Goal: Communication & Community: Answer question/provide support

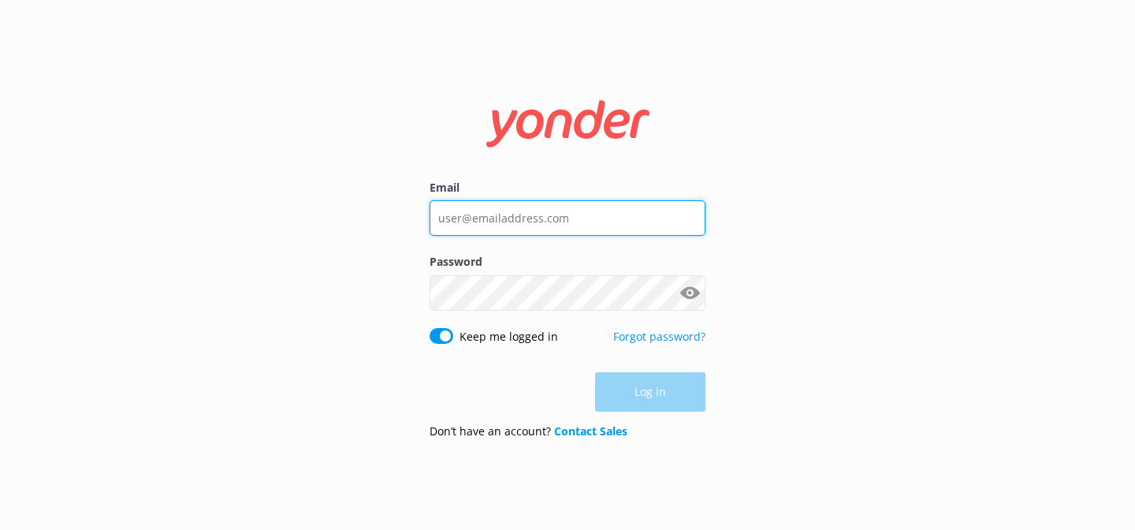
type input "[EMAIL_ADDRESS][DOMAIN_NAME]"
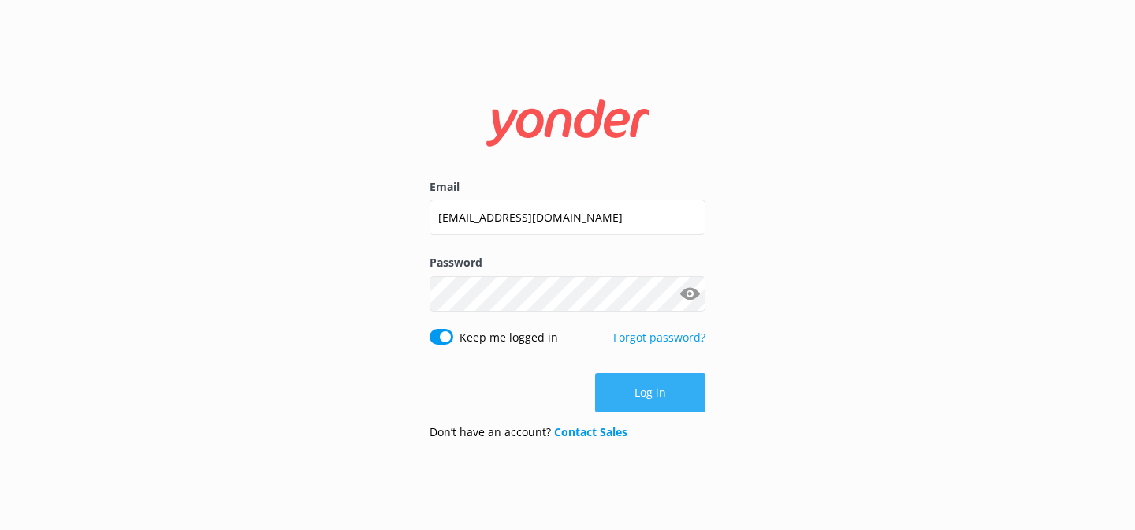
click at [654, 382] on div "Log in" at bounding box center [568, 392] width 276 height 39
click at [665, 400] on button "Log in" at bounding box center [650, 392] width 110 height 39
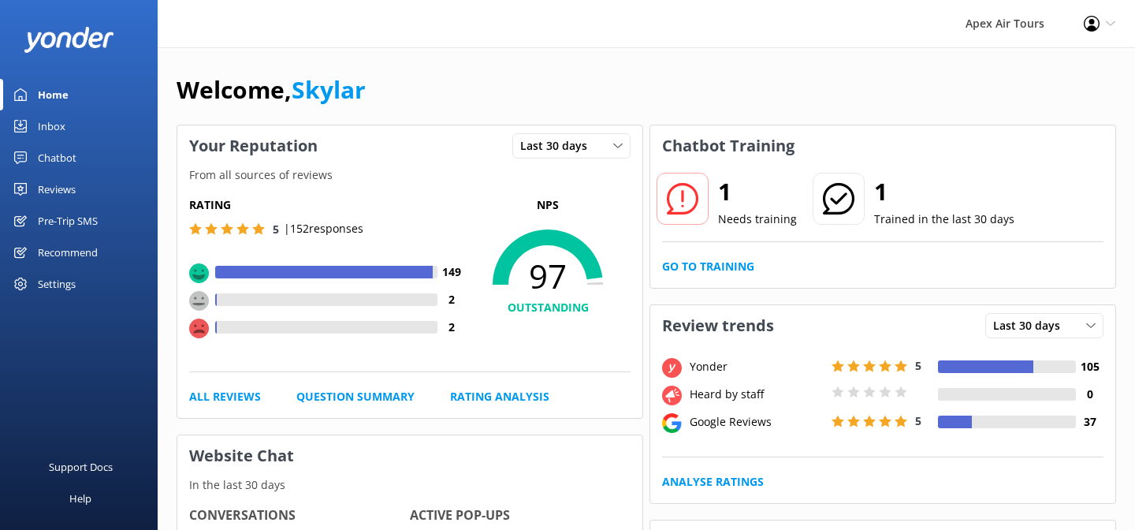
click at [69, 188] on div "Reviews" at bounding box center [57, 189] width 38 height 32
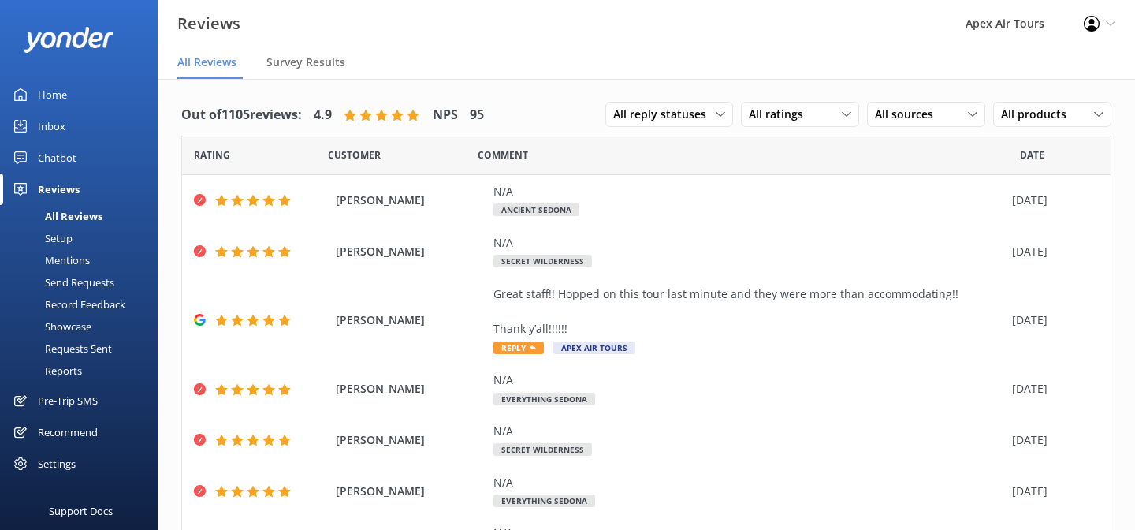
click at [59, 263] on div "Mentions" at bounding box center [49, 260] width 80 height 22
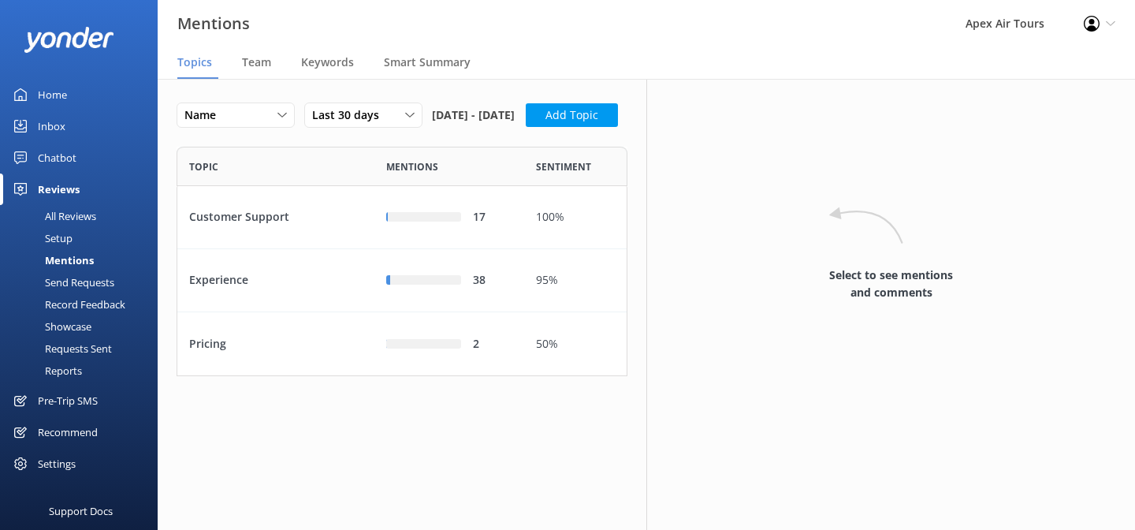
scroll to position [229, 451]
click at [264, 69] on span "Team" at bounding box center [256, 62] width 29 height 16
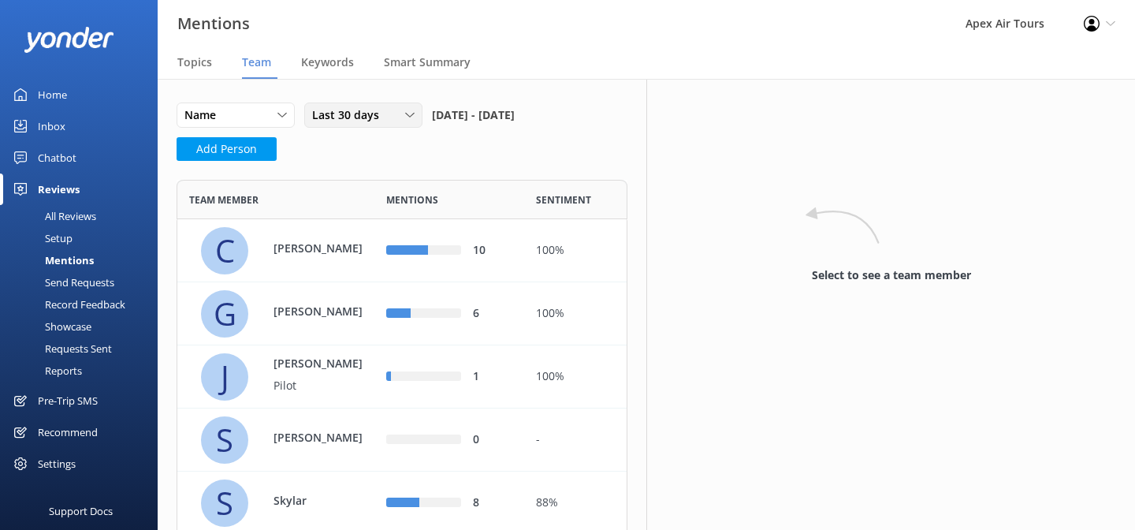
click at [397, 121] on div "Last 30 days" at bounding box center [363, 114] width 110 height 17
click at [497, 121] on div "Name Name Highest mentions Lowest mentions Last 30 days Last 7 days Last 30 day…" at bounding box center [351, 119] width 348 height 35
click at [72, 215] on div "All Reviews" at bounding box center [52, 216] width 87 height 22
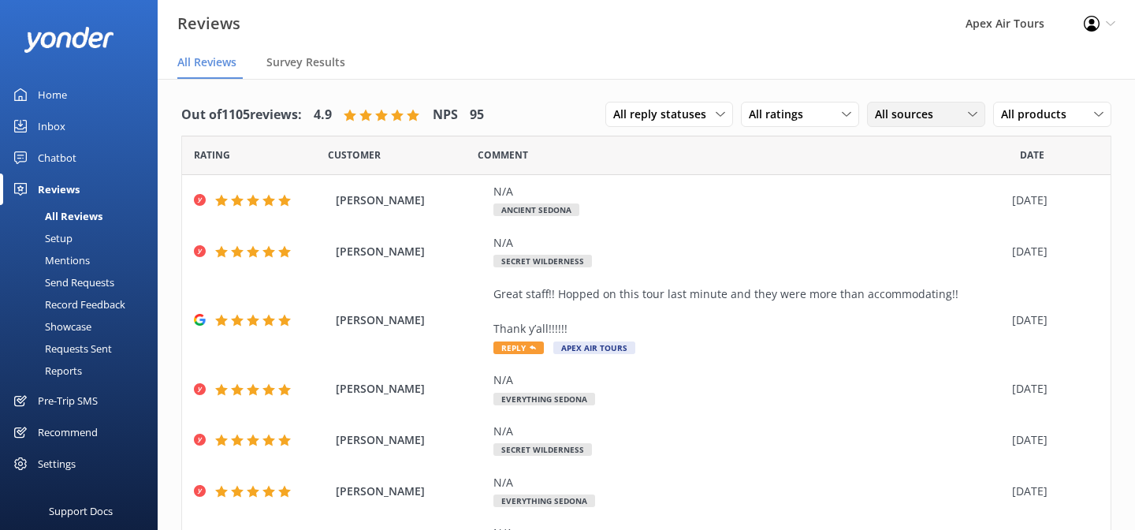
click at [959, 121] on div "All sources" at bounding box center [926, 114] width 110 height 17
click at [938, 235] on div "Google reviews" at bounding box center [936, 243] width 92 height 16
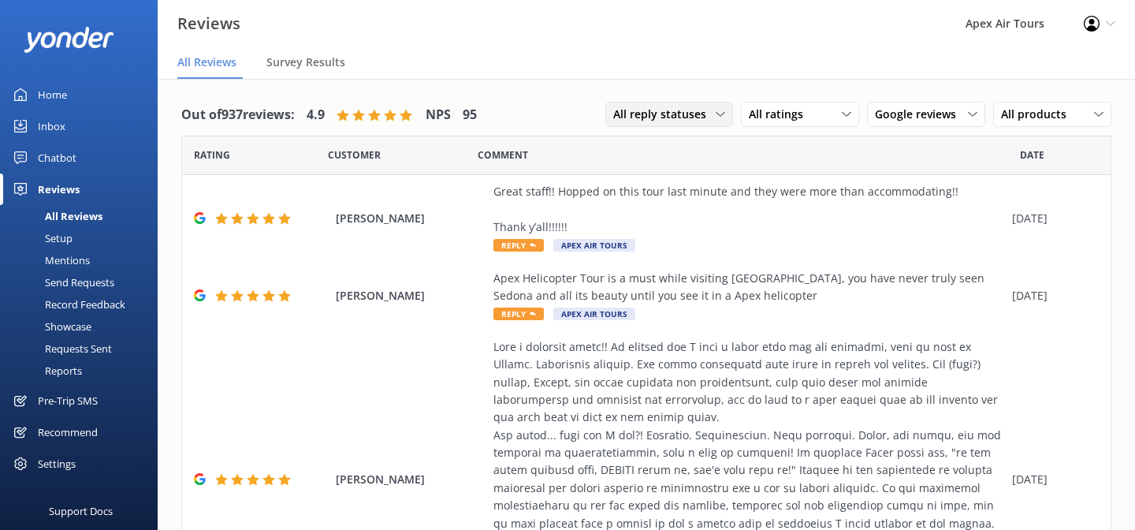
click at [713, 112] on span "All reply statuses" at bounding box center [664, 114] width 102 height 17
click at [687, 174] on link "Needs a reply" at bounding box center [676, 179] width 140 height 32
click at [73, 255] on div "Mentions" at bounding box center [49, 260] width 80 height 22
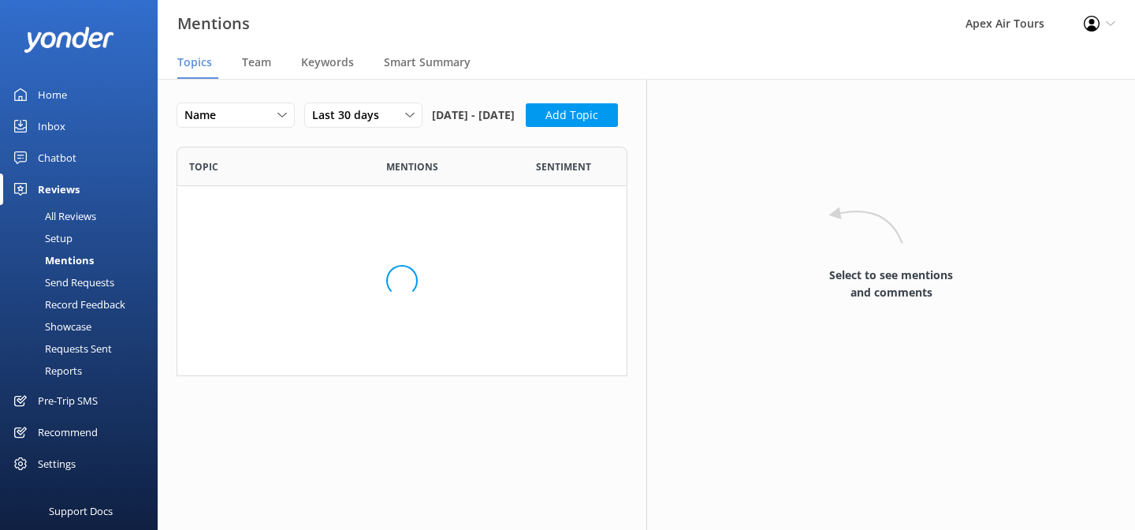
scroll to position [229, 451]
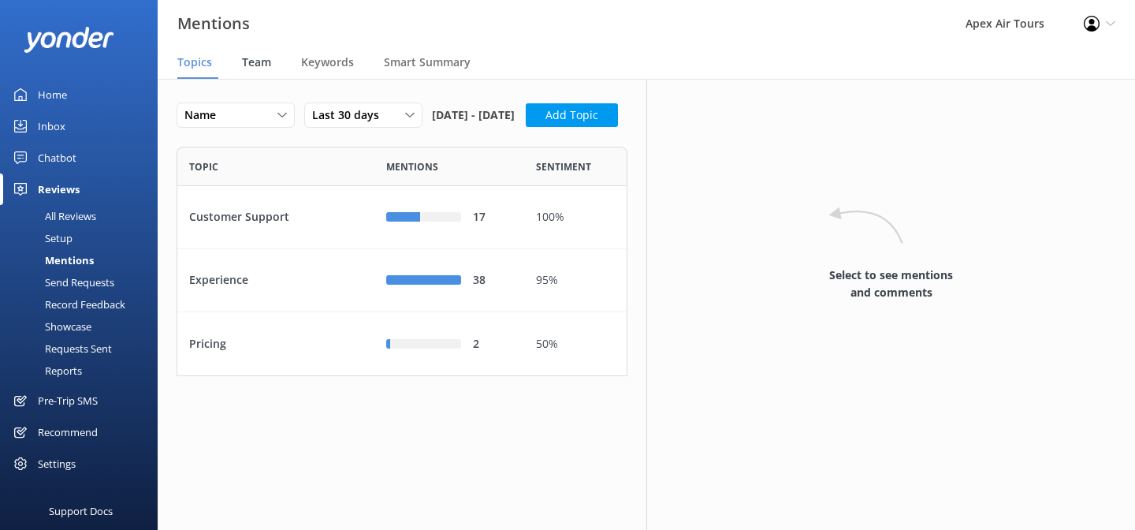
click at [256, 64] on span "Team" at bounding box center [256, 62] width 29 height 16
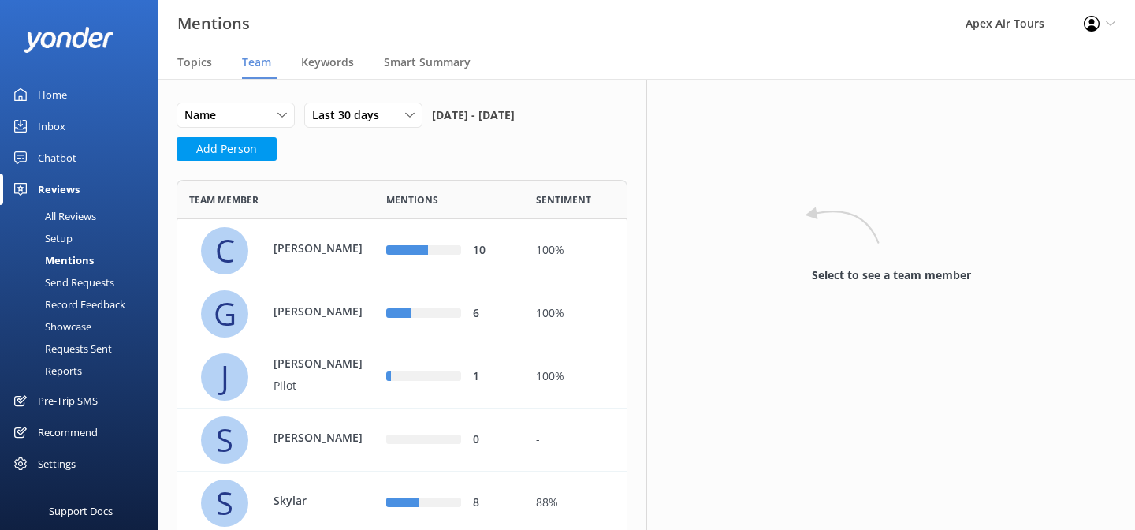
click at [65, 218] on div "All Reviews" at bounding box center [52, 216] width 87 height 22
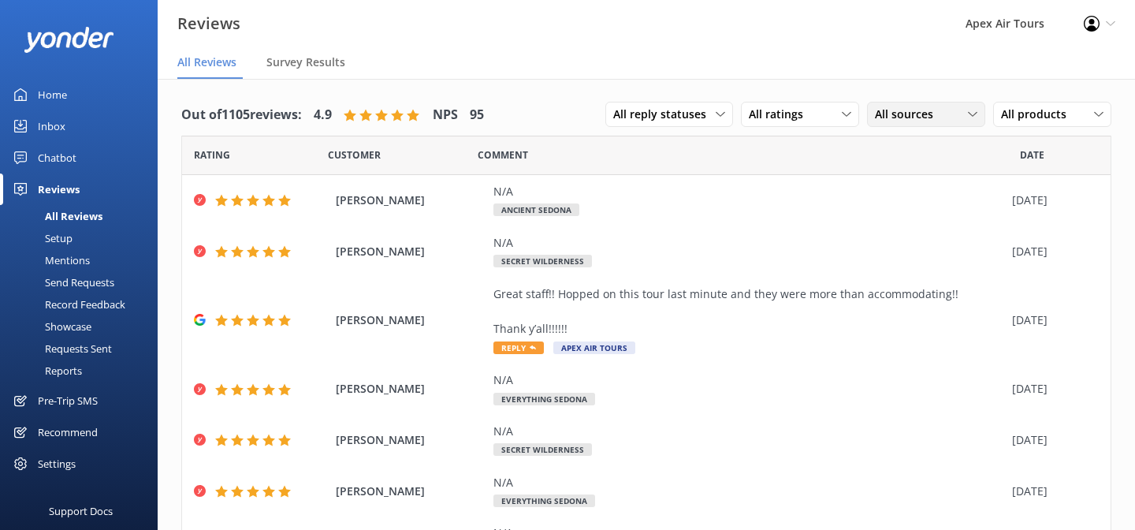
click at [925, 117] on span "All sources" at bounding box center [909, 114] width 68 height 17
click at [921, 240] on div "Google reviews" at bounding box center [936, 243] width 92 height 16
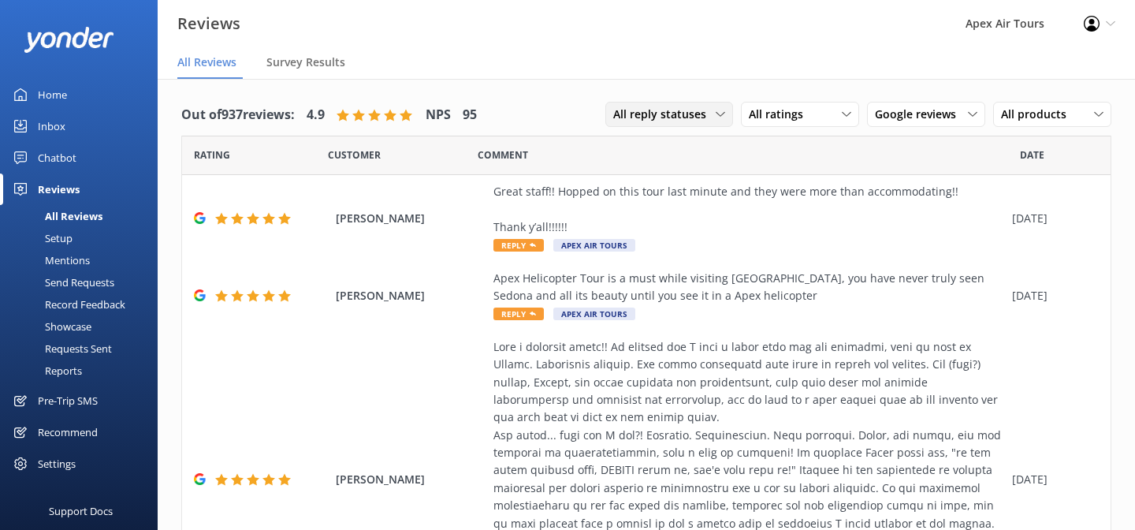
click at [705, 119] on span "All reply statuses" at bounding box center [664, 114] width 102 height 17
click at [688, 178] on link "Needs a reply" at bounding box center [676, 179] width 140 height 32
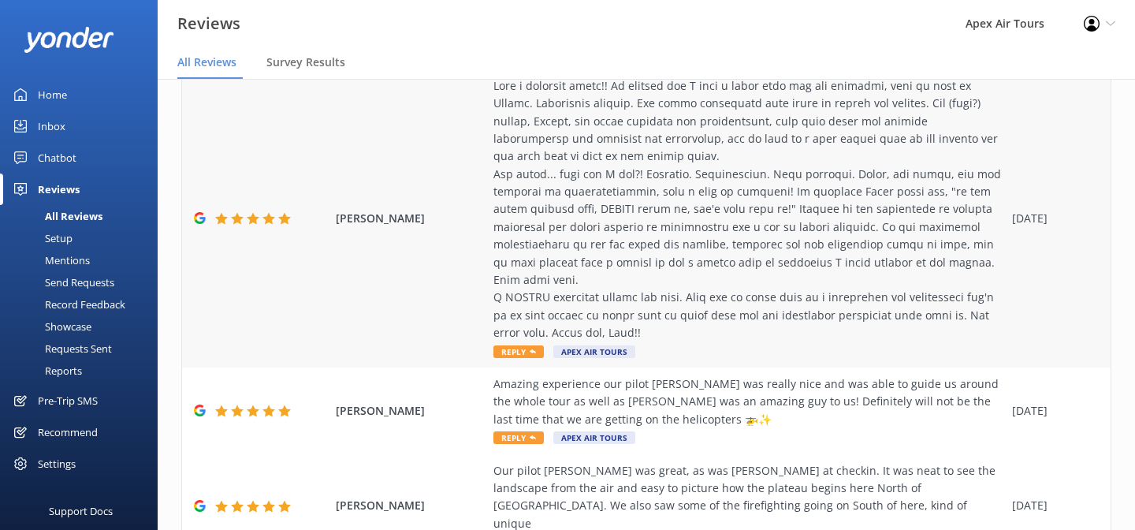
scroll to position [309, 0]
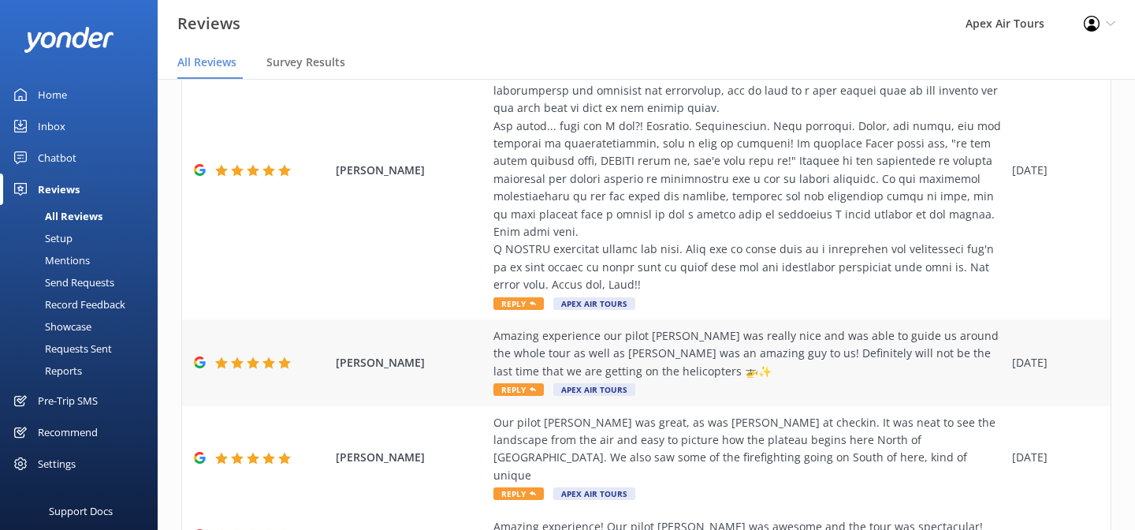
click at [527, 383] on span "Reply" at bounding box center [518, 389] width 50 height 13
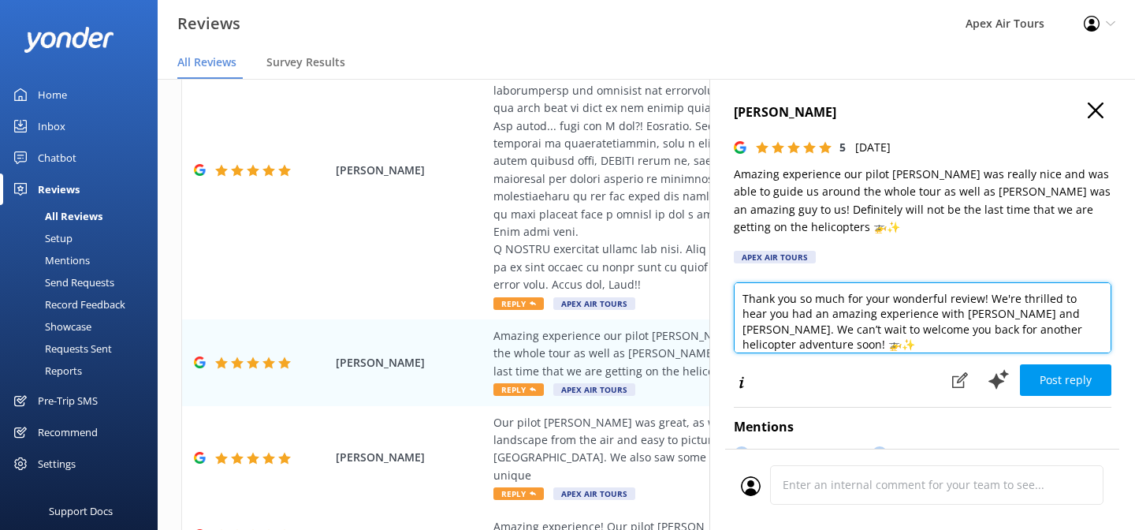
click at [1011, 313] on textarea "Thank you so much for your wonderful review! We're thrilled to hear you had an …" at bounding box center [923, 317] width 378 height 71
type textarea "Thank you so much for your wonderful review! We're thrilled to hear you had an …"
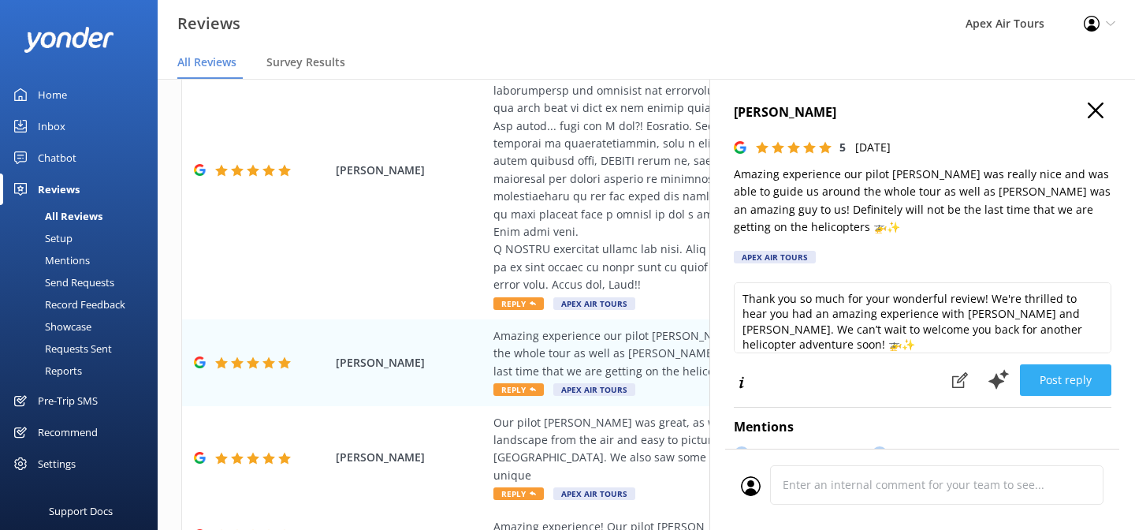
click at [1086, 382] on button "Post reply" at bounding box center [1065, 380] width 91 height 32
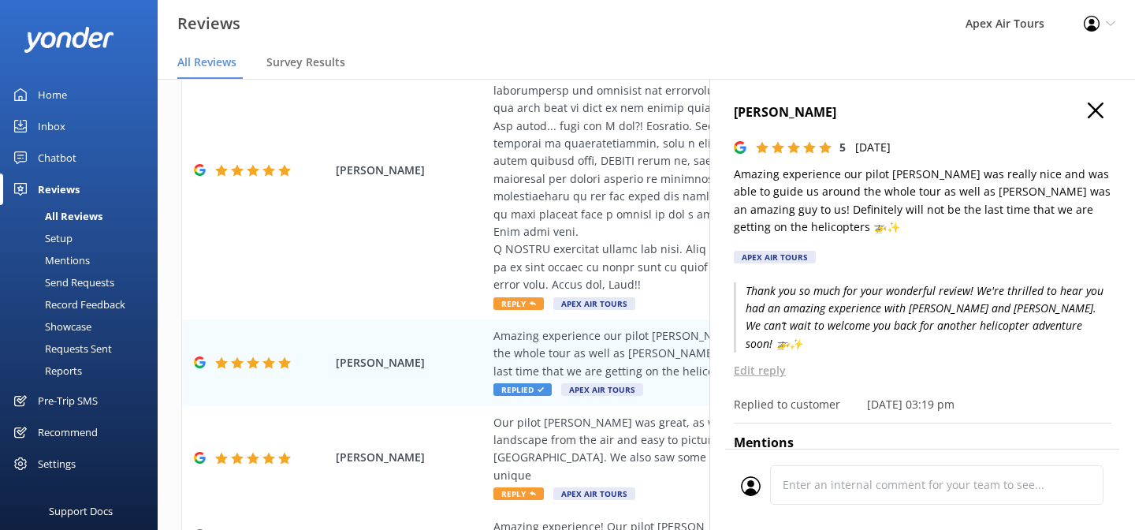
click at [1100, 109] on icon "button" at bounding box center [1096, 110] width 16 height 16
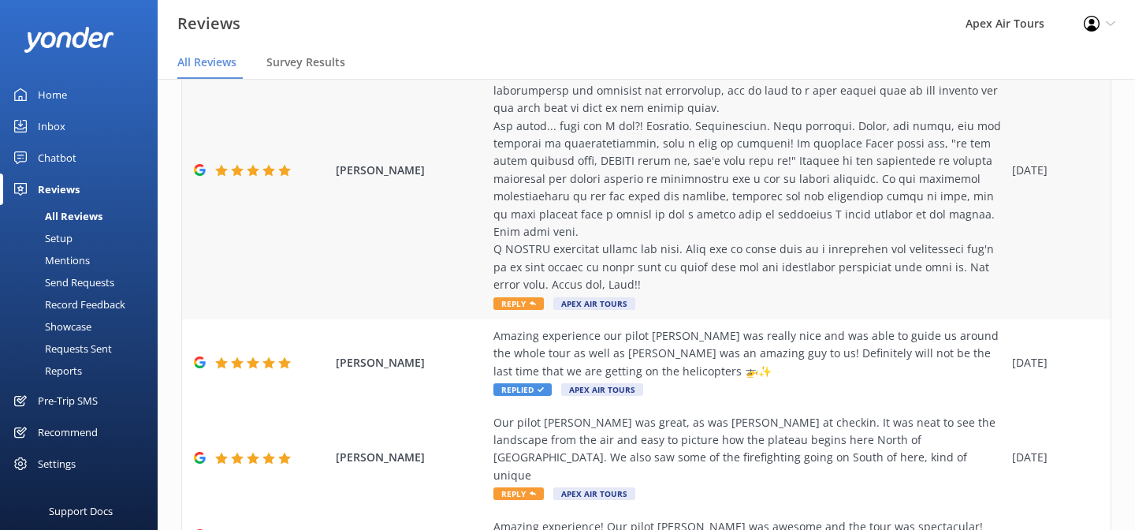
click at [526, 297] on span "Reply" at bounding box center [518, 303] width 50 height 13
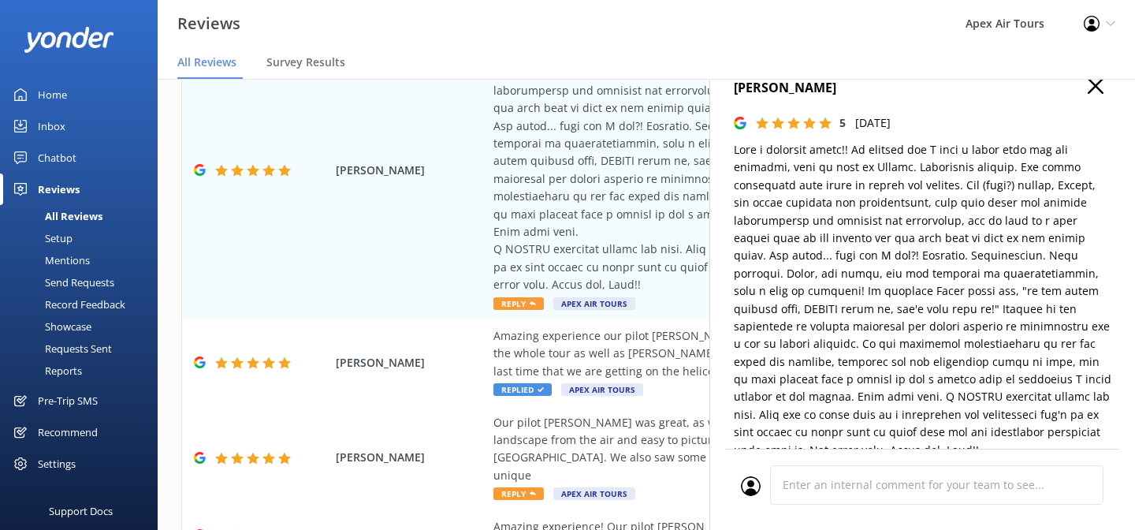
type textarea "Thank you so much for your wonderful review! We’re thrilled to hear that you an…"
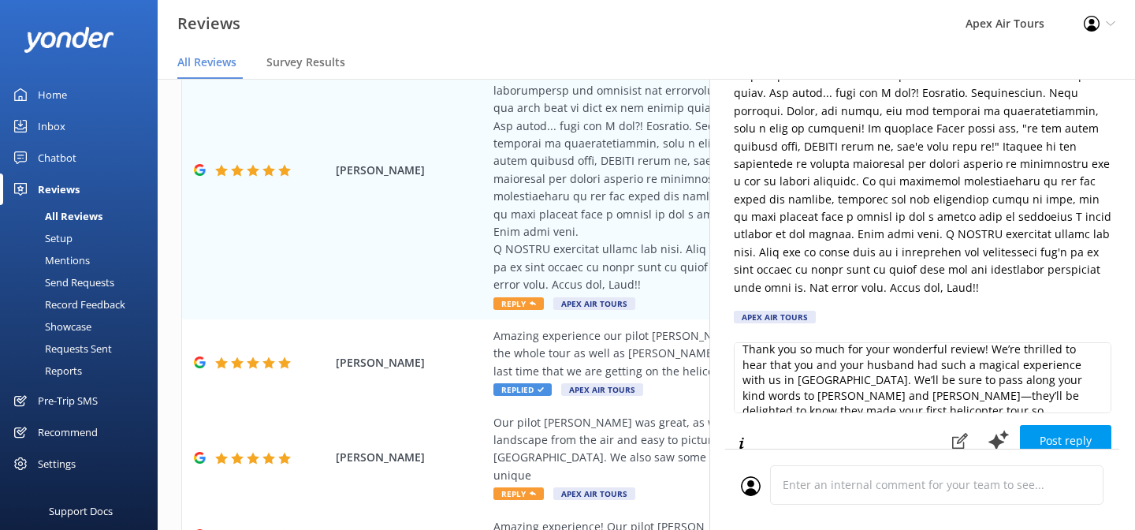
scroll to position [188, 0]
click at [1055, 430] on button "Post reply" at bounding box center [1065, 440] width 91 height 32
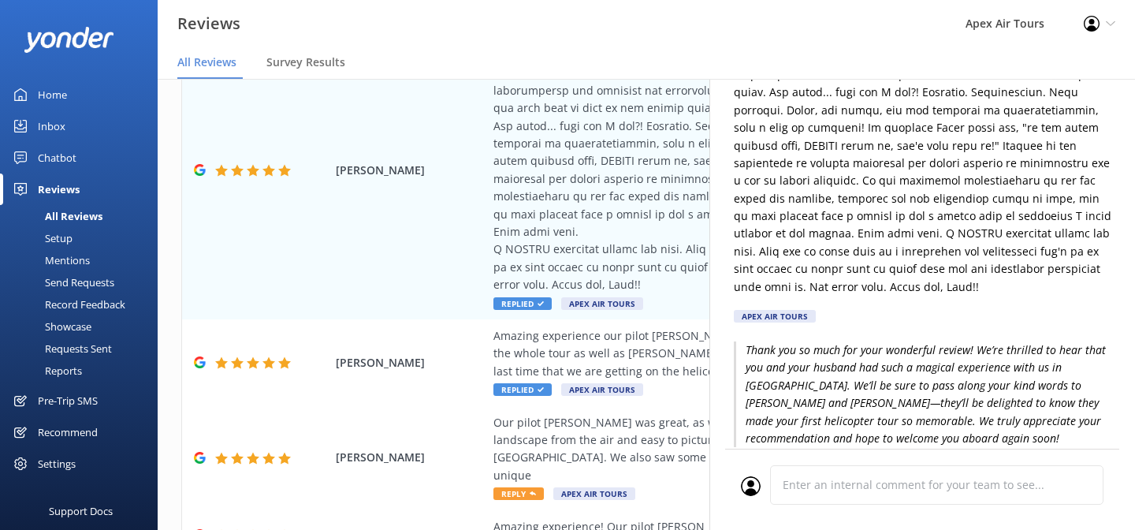
scroll to position [0, 0]
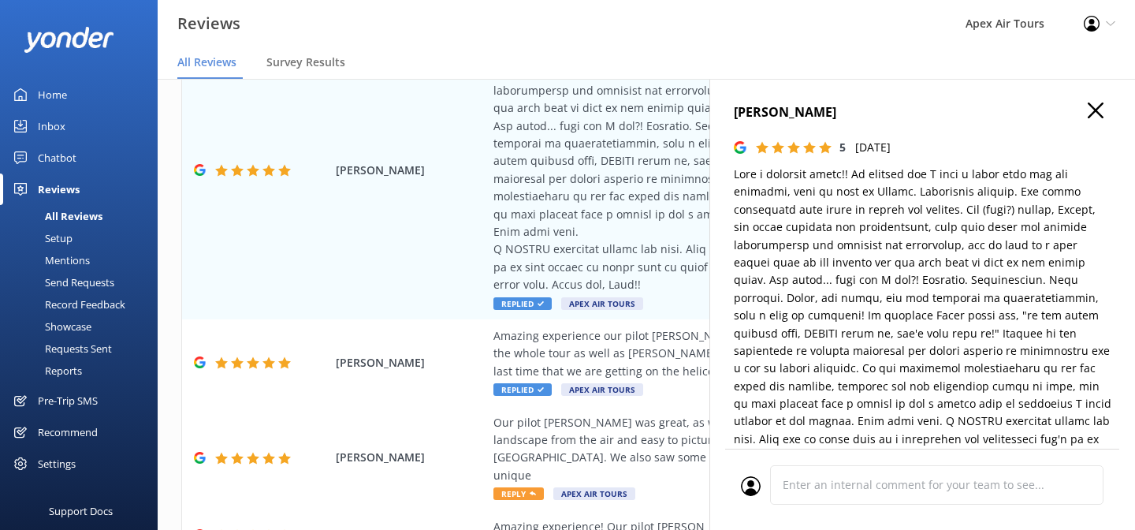
click at [1096, 113] on icon "button" at bounding box center [1096, 110] width 16 height 16
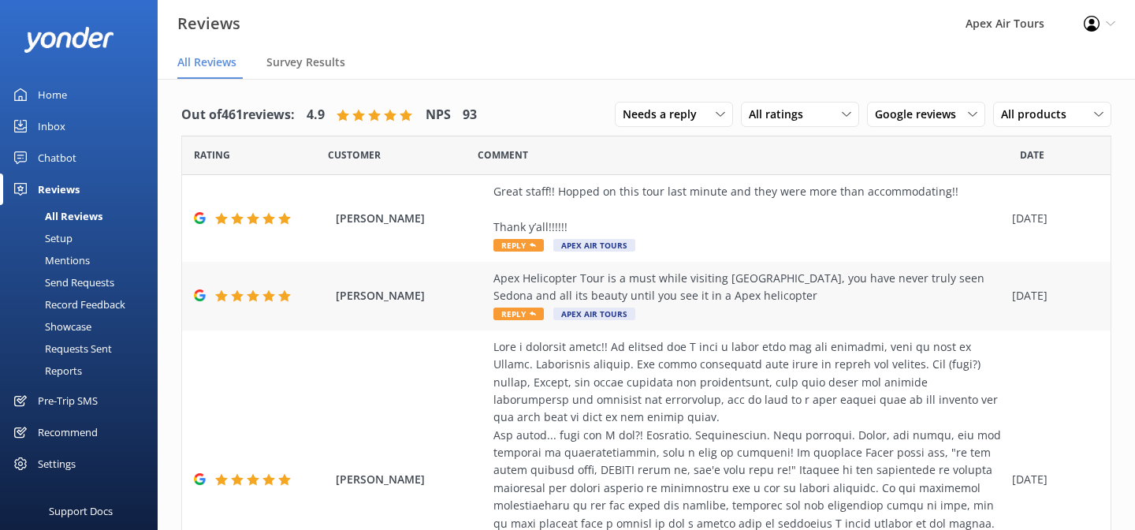
click at [523, 315] on span "Reply" at bounding box center [518, 313] width 50 height 13
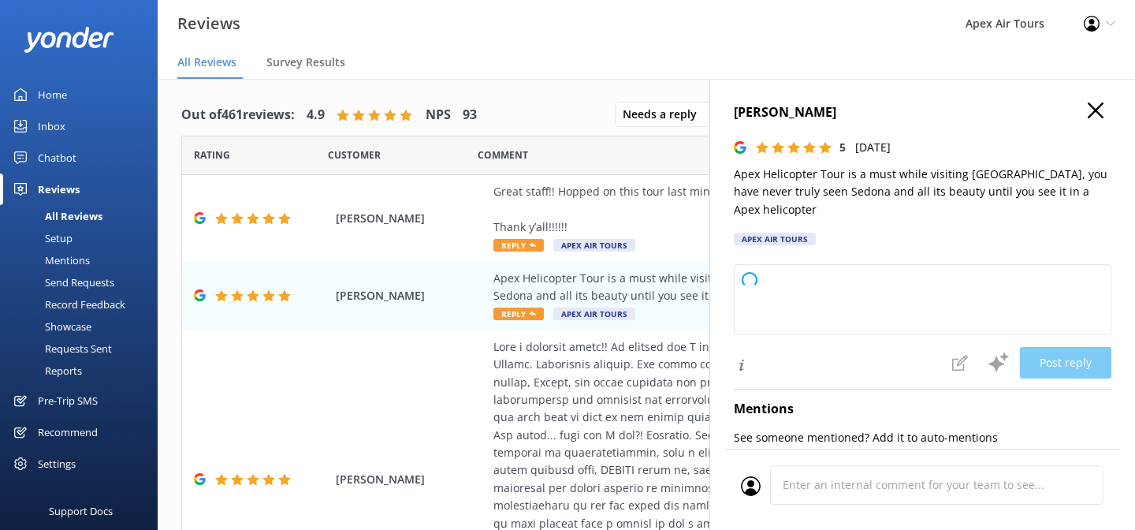
type textarea "Thank you so much for your wonderful review! We're thrilled you enjoyed seeing …"
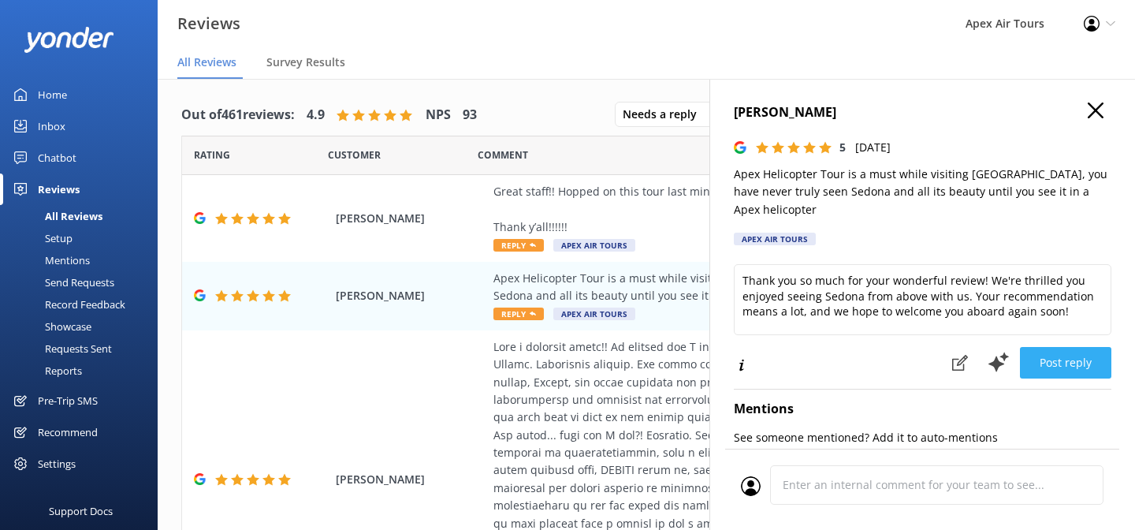
click at [1061, 347] on button "Post reply" at bounding box center [1065, 363] width 91 height 32
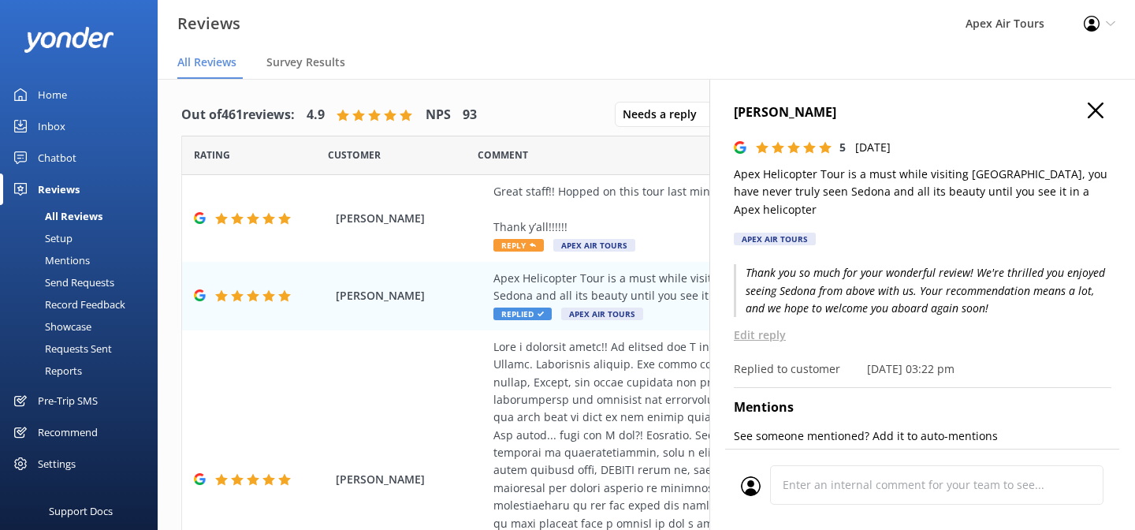
click at [1098, 114] on use "button" at bounding box center [1096, 110] width 16 height 16
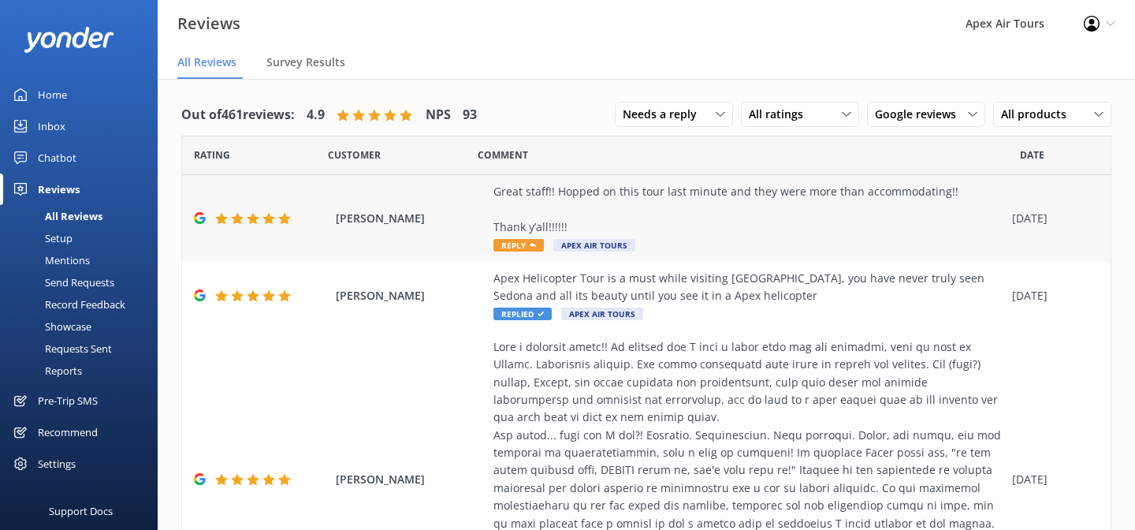
click at [530, 246] on icon at bounding box center [533, 245] width 6 height 6
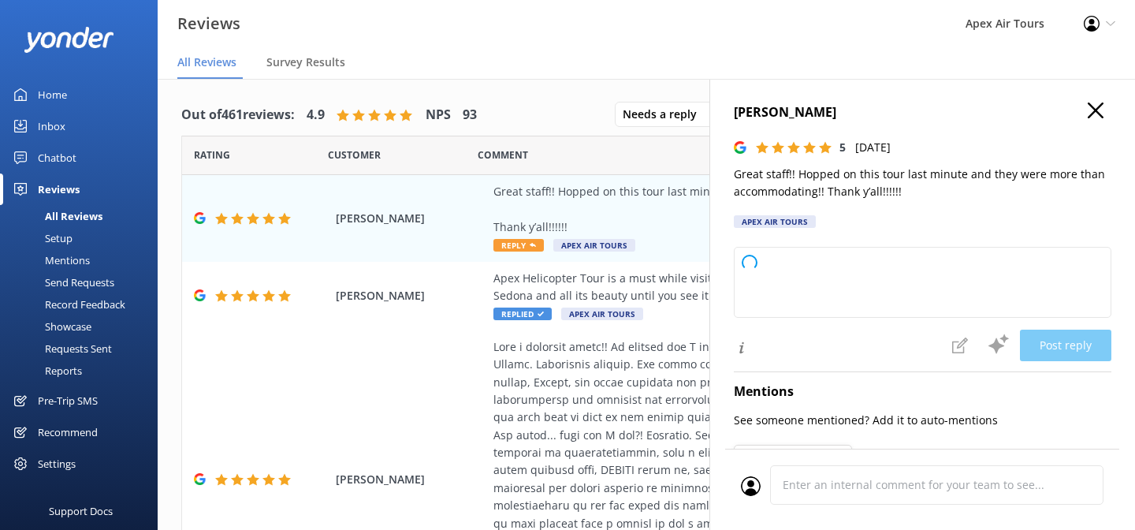
type textarea "Thank you so much for your kind words! We're thrilled you enjoyed your tour and…"
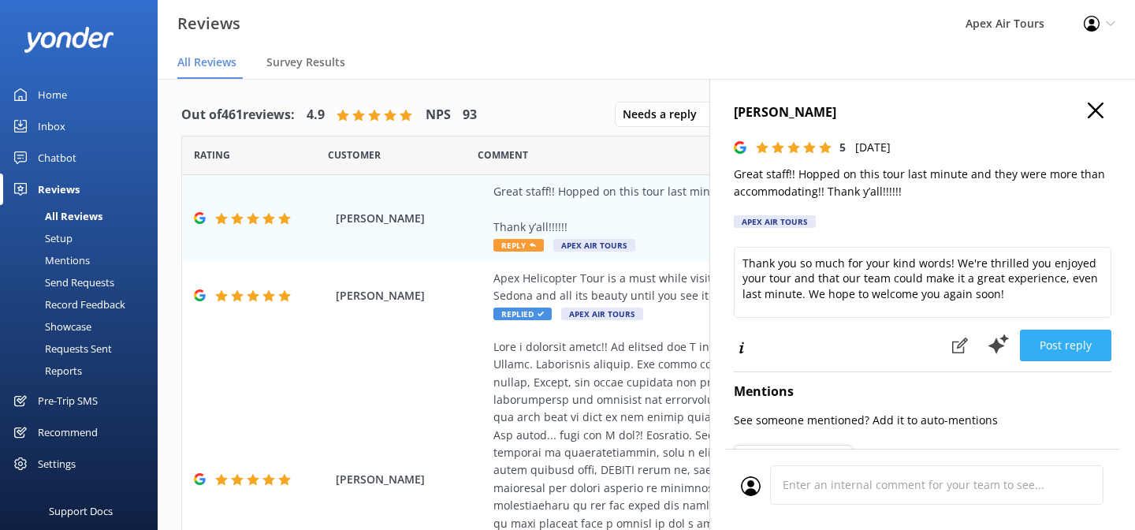
click at [1088, 345] on button "Post reply" at bounding box center [1065, 346] width 91 height 32
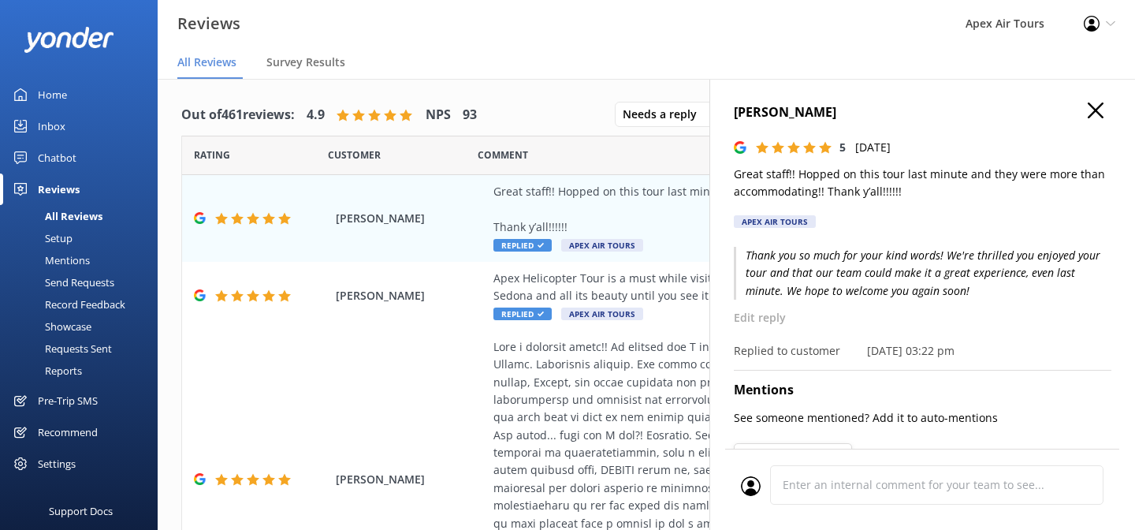
click at [1097, 109] on use "button" at bounding box center [1096, 110] width 16 height 16
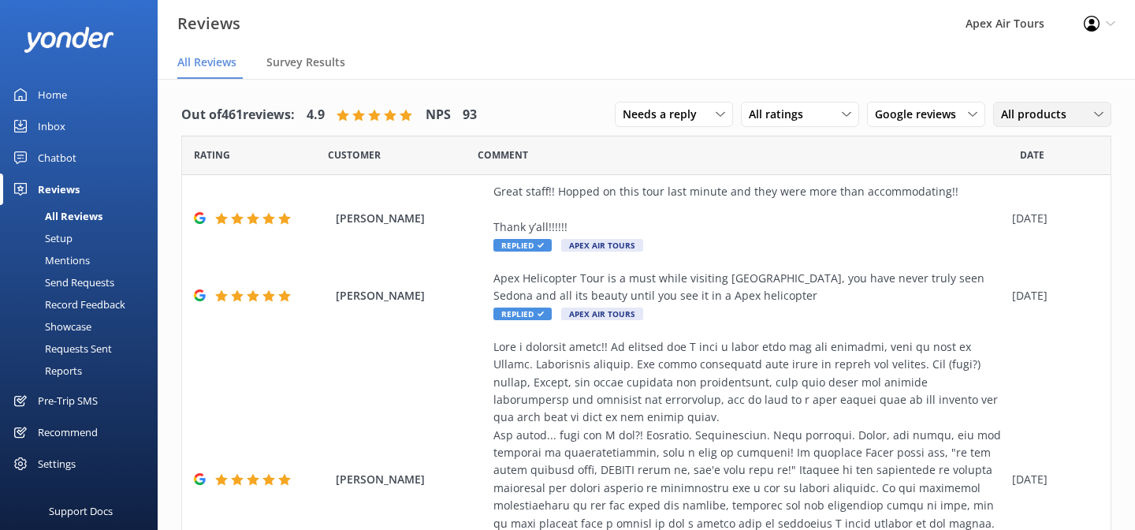
click at [1043, 117] on span "All products" at bounding box center [1038, 114] width 75 height 17
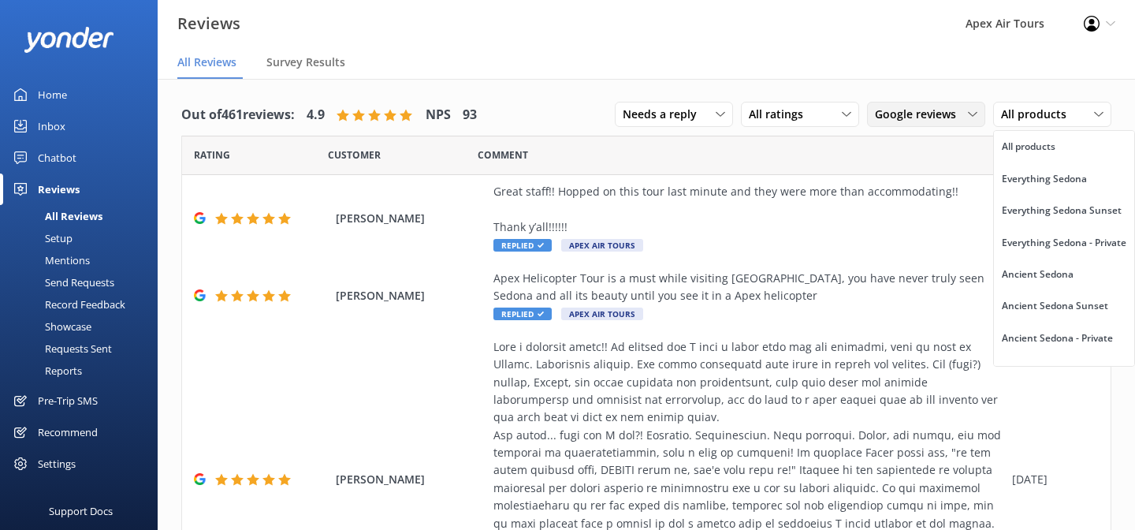
click at [954, 104] on div "Google reviews All sources Yonder survey Heard by staff Google reviews" at bounding box center [926, 114] width 118 height 25
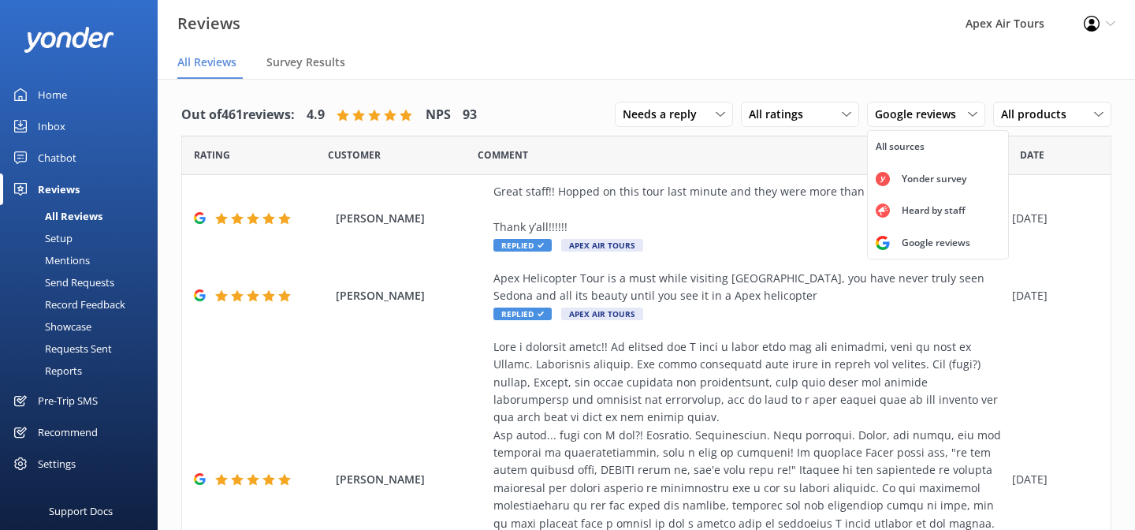
click at [570, 106] on div "Out of 461 reviews: 4.9 NPS 93 Needs a reply All reply statuses Needs a reply D…" at bounding box center [646, 115] width 930 height 41
click at [706, 122] on div "Needs a reply" at bounding box center [674, 114] width 110 height 17
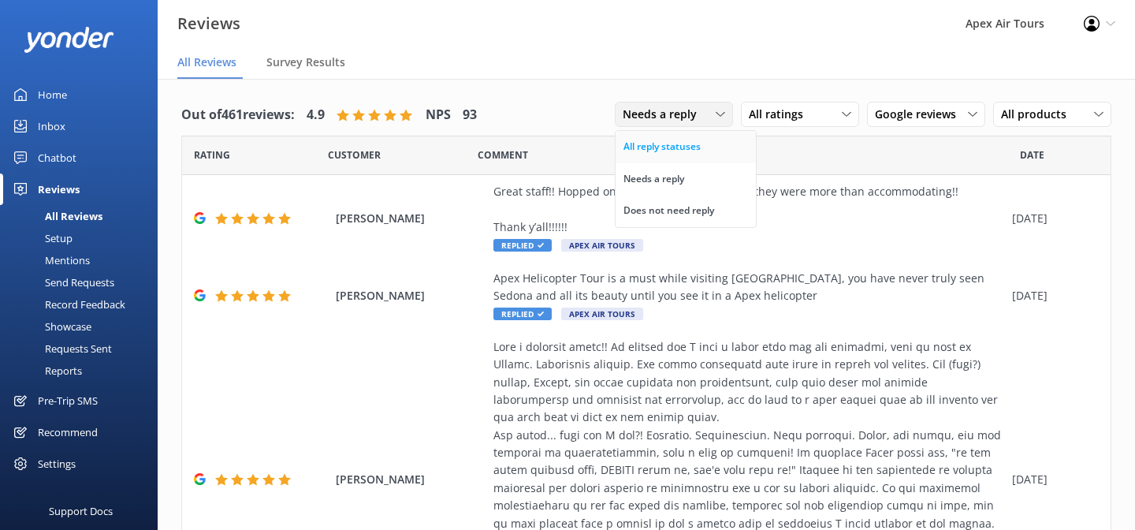
click at [704, 149] on link "All reply statuses" at bounding box center [686, 147] width 140 height 32
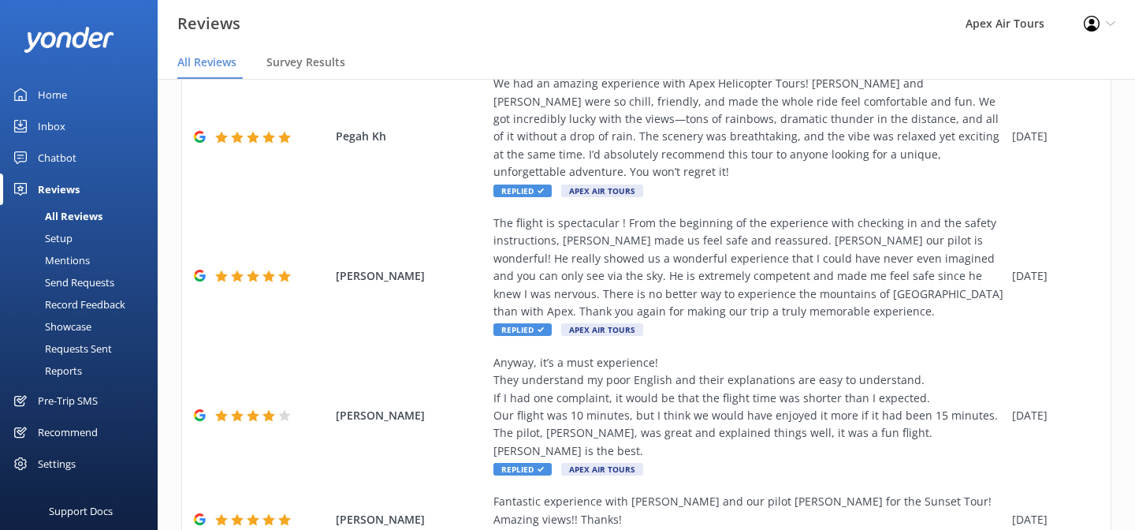
scroll to position [808, 0]
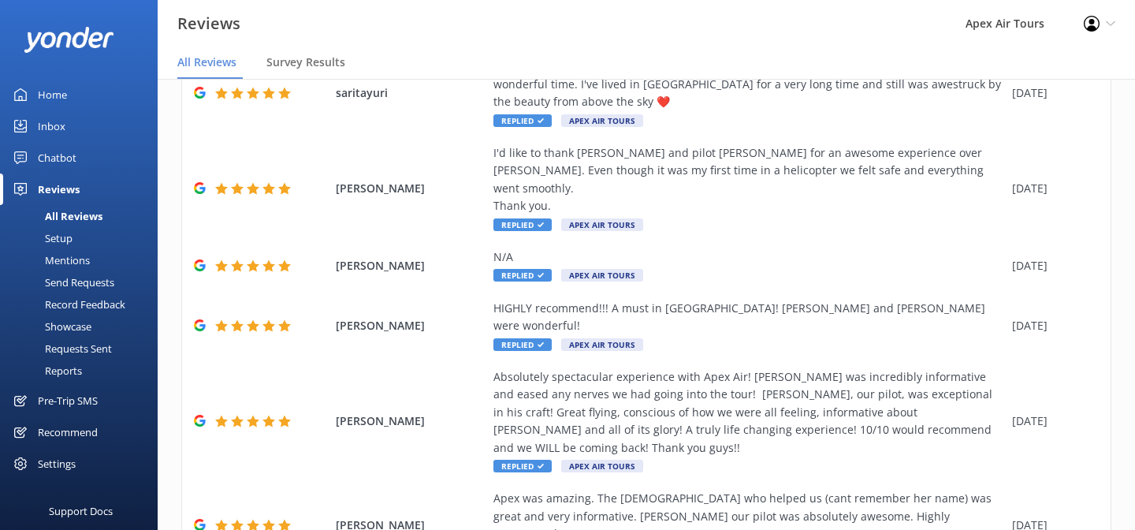
scroll to position [455, 0]
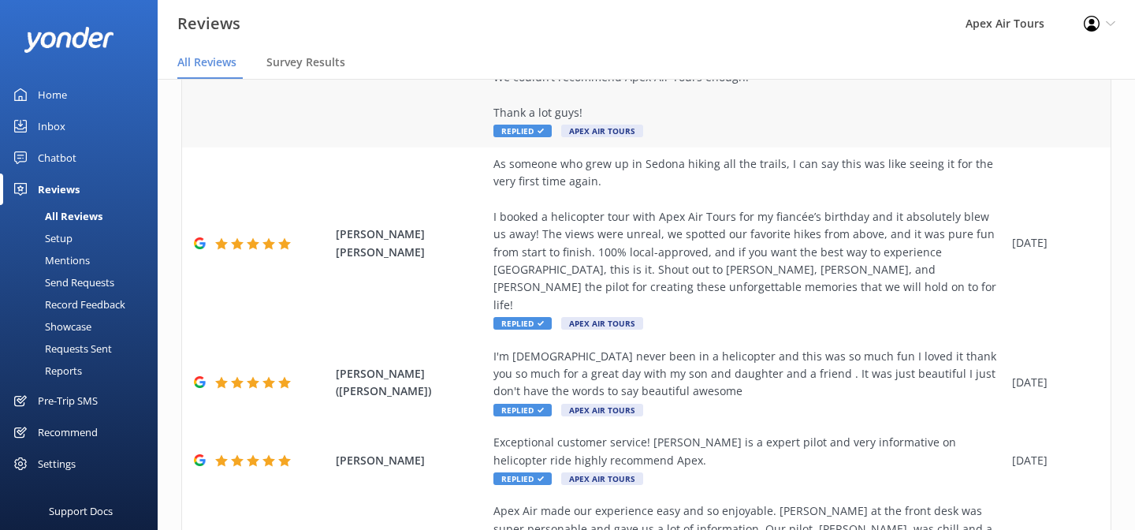
scroll to position [684, 0]
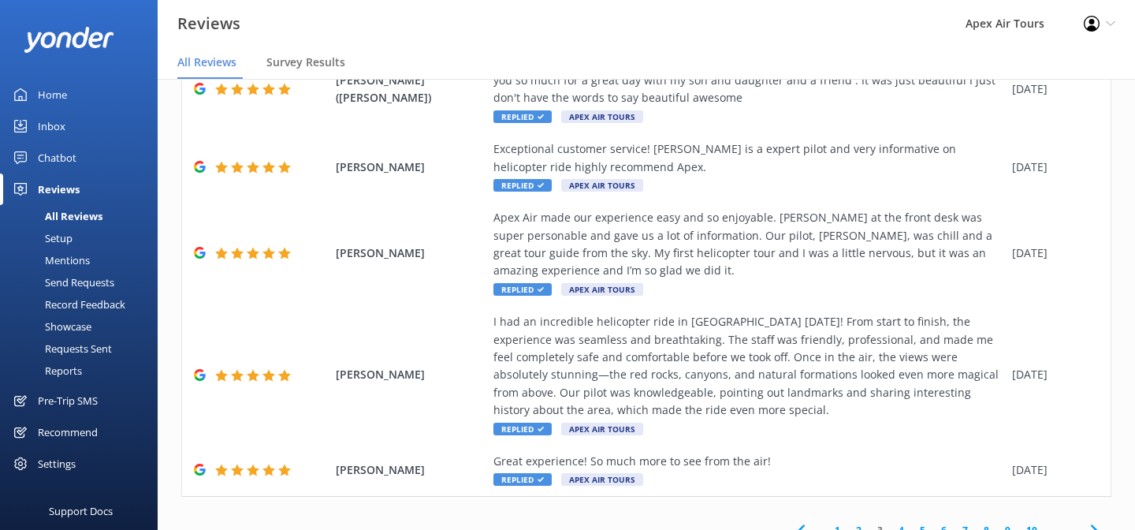
click at [901, 523] on link "4" at bounding box center [901, 530] width 21 height 15
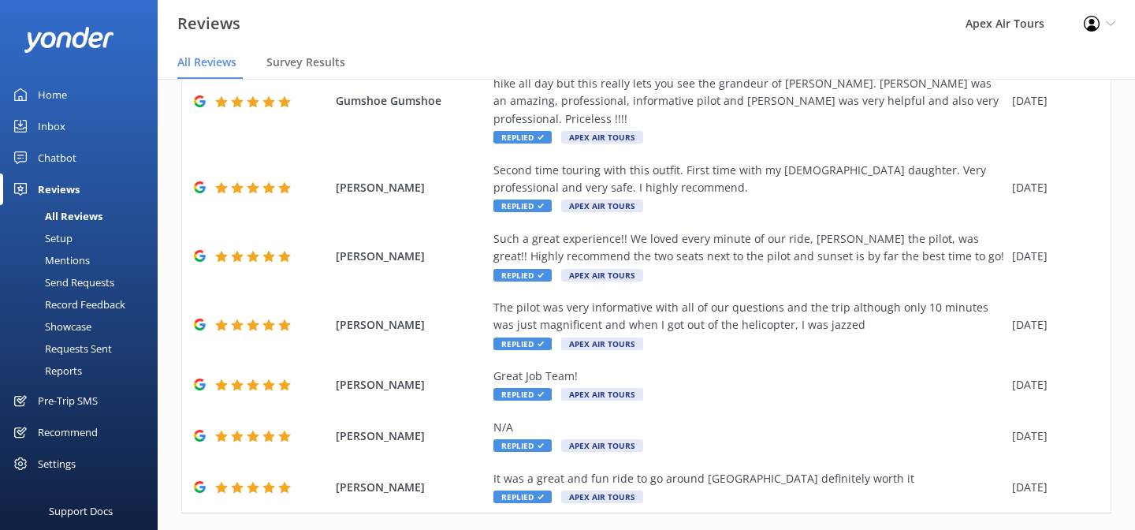
scroll to position [32, 0]
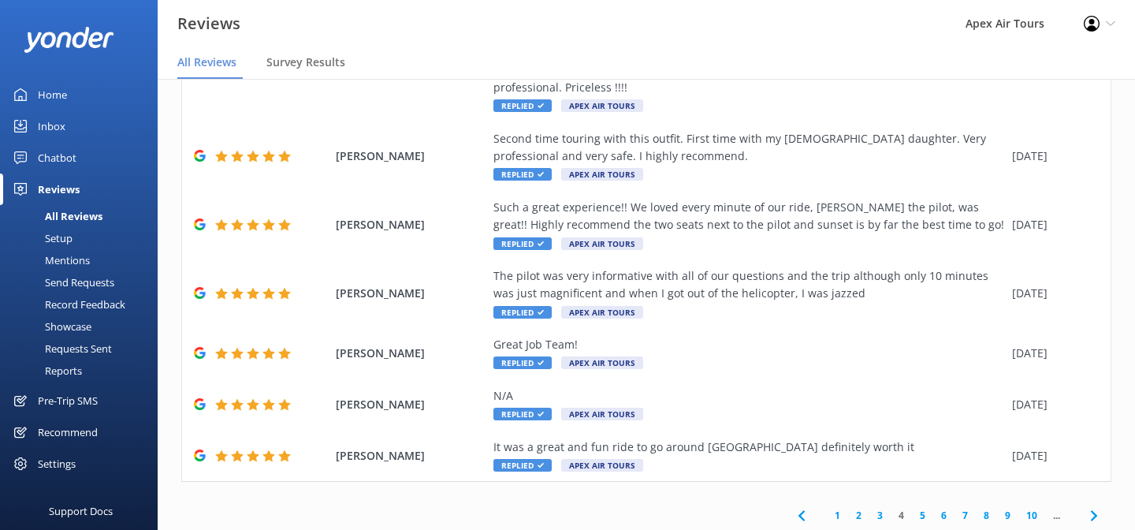
click at [923, 508] on link "5" at bounding box center [922, 515] width 21 height 15
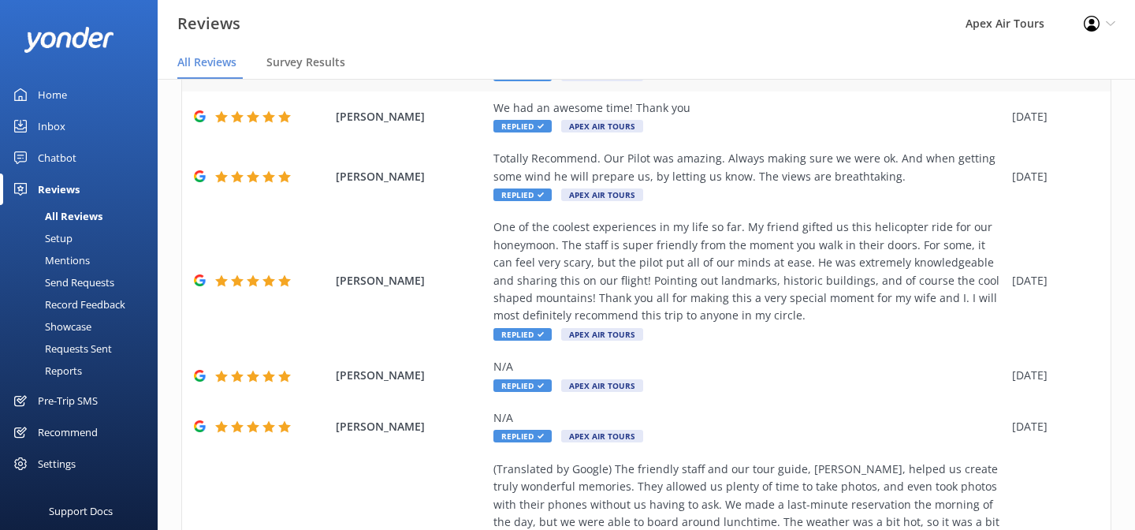
scroll to position [596, 0]
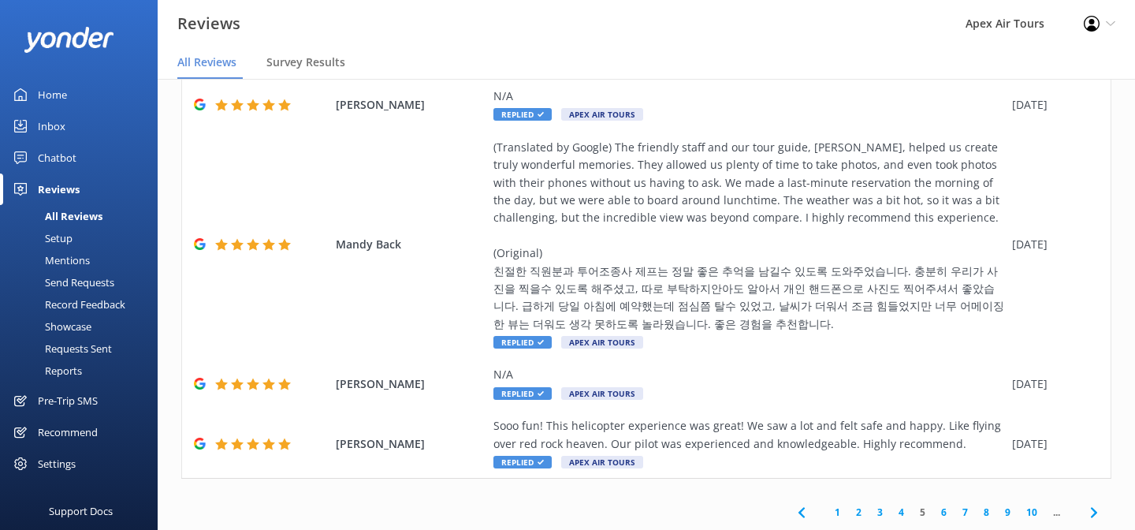
click at [836, 514] on link "1" at bounding box center [837, 512] width 21 height 15
